Goal: Information Seeking & Learning: Learn about a topic

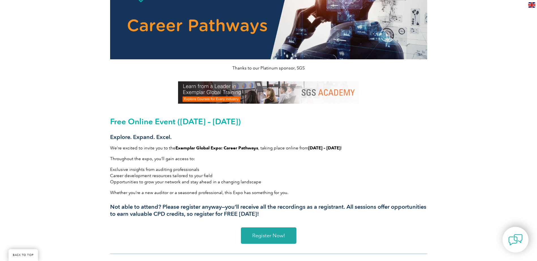
scroll to position [64, 0]
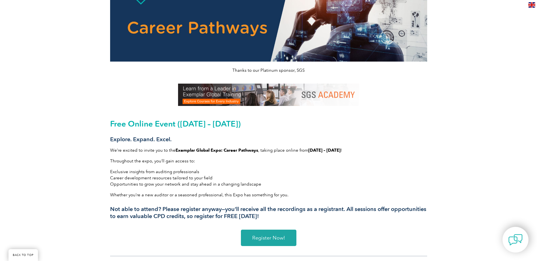
click at [277, 239] on span "Register Now!" at bounding box center [268, 238] width 33 height 5
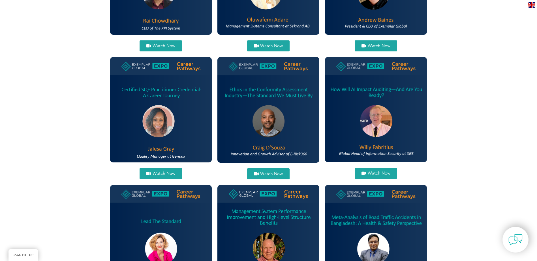
scroll to position [283, 0]
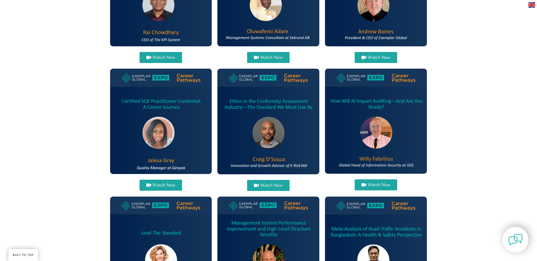
click at [378, 184] on span "Watch Now" at bounding box center [379, 185] width 23 height 4
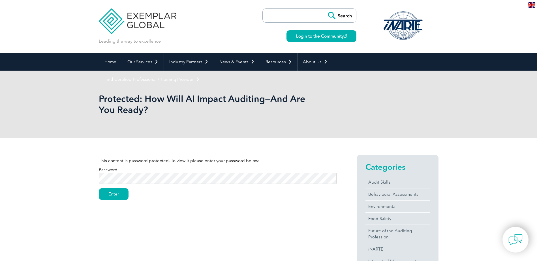
click at [99, 188] on input "Enter" at bounding box center [114, 194] width 30 height 12
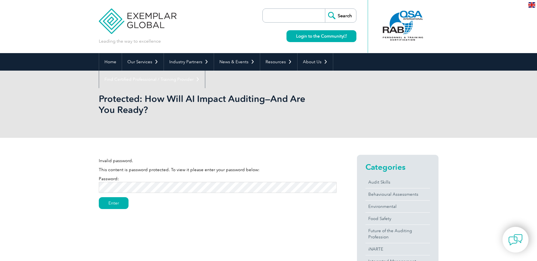
click at [99, 197] on input "Enter" at bounding box center [114, 203] width 30 height 12
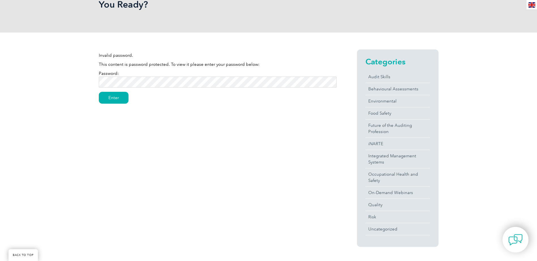
scroll to position [141, 0]
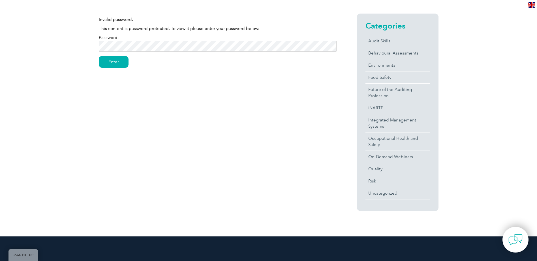
click at [191, 132] on div "Invalid password. This content is password protected. To view it please enter y…" at bounding box center [269, 117] width 340 height 240
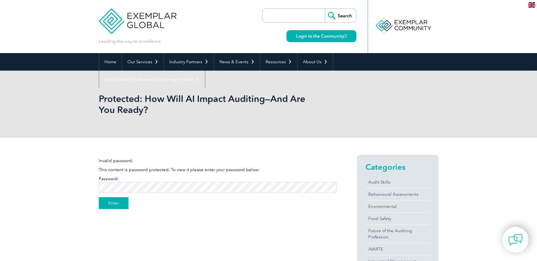
click at [118, 204] on input "Enter" at bounding box center [114, 203] width 30 height 12
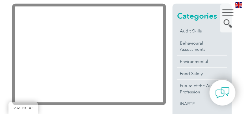
scroll to position [161, 0]
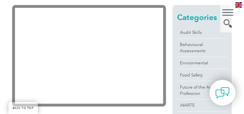
click at [168, 107] on div "Categories Audit Skills Behavioural Assessments Environmental Food Safety Futur…" at bounding box center [199, 112] width 66 height 214
click at [140, 110] on div at bounding box center [89, 112] width 154 height 7
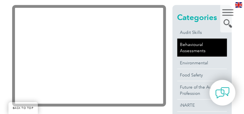
click at [195, 47] on link "Behavioural Assessments" at bounding box center [203, 48] width 50 height 18
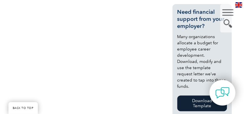
scroll to position [250, 0]
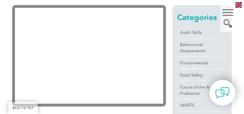
scroll to position [161, 0]
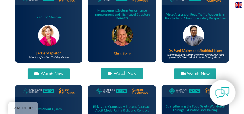
scroll to position [392, 0]
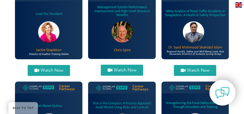
click at [123, 67] on link "Watch Now" at bounding box center [122, 70] width 42 height 11
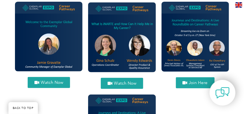
scroll to position [552, 0]
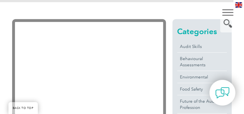
scroll to position [156, 0]
